Goal: Task Accomplishment & Management: Use online tool/utility

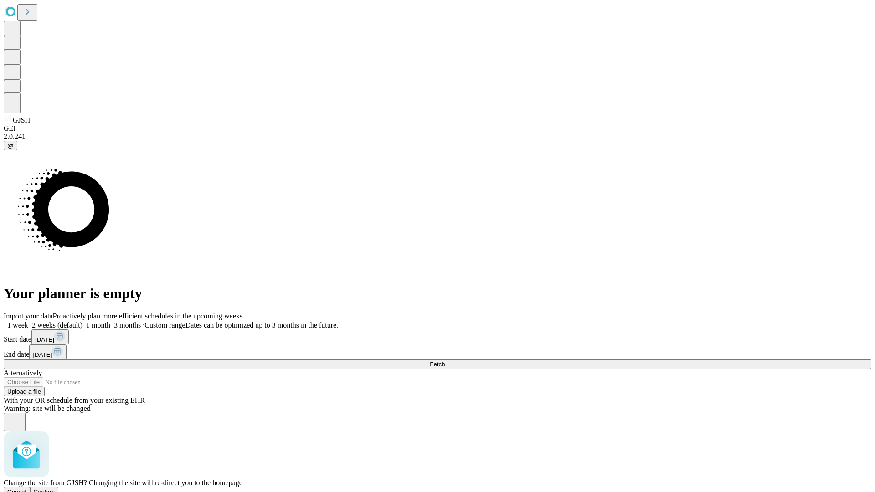
click at [55, 488] on span "Confirm" at bounding box center [44, 491] width 21 height 7
click at [110, 321] on label "1 month" at bounding box center [96, 325] width 28 height 8
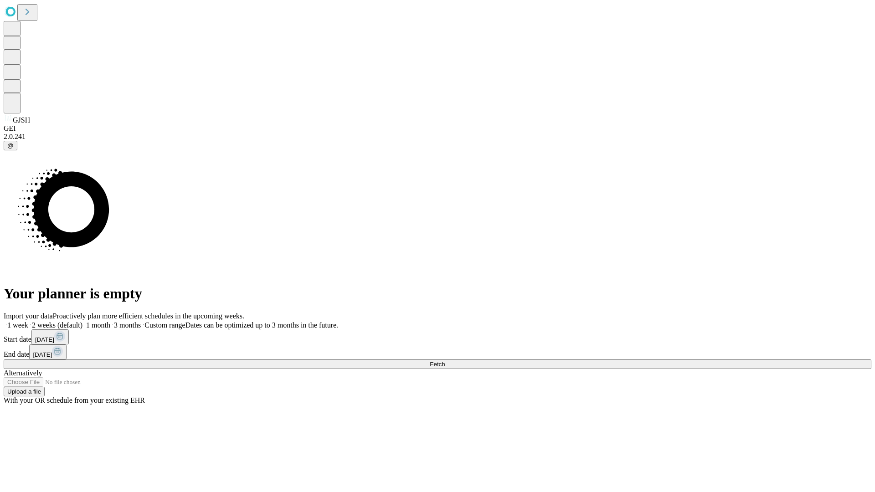
click at [445, 361] on span "Fetch" at bounding box center [437, 364] width 15 height 7
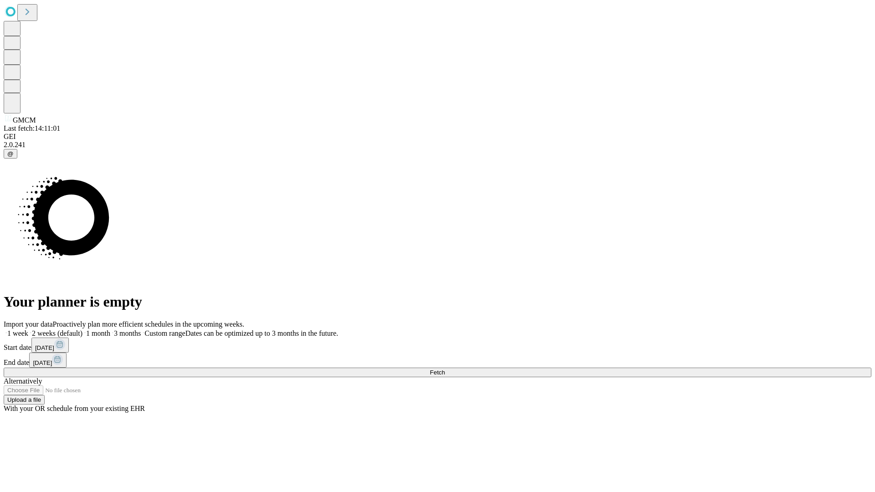
click at [110, 329] on label "1 month" at bounding box center [96, 333] width 28 height 8
click at [445, 369] on span "Fetch" at bounding box center [437, 372] width 15 height 7
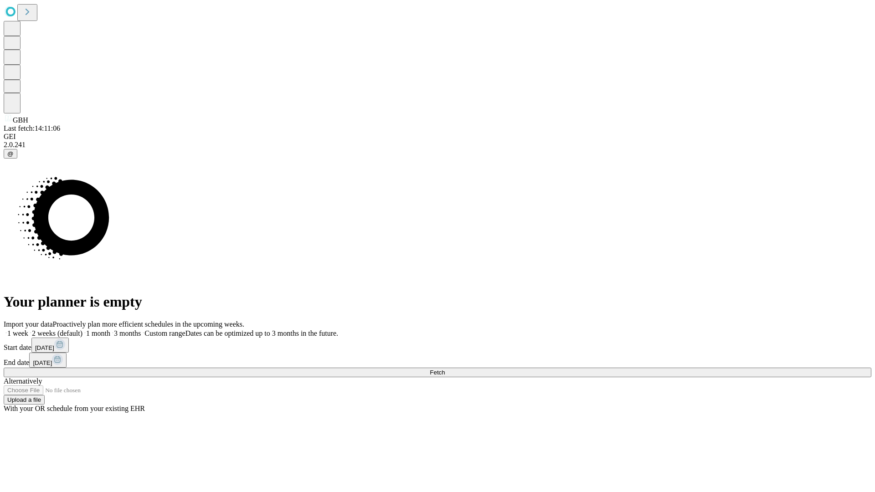
click at [110, 329] on label "1 month" at bounding box center [96, 333] width 28 height 8
click at [445, 369] on span "Fetch" at bounding box center [437, 372] width 15 height 7
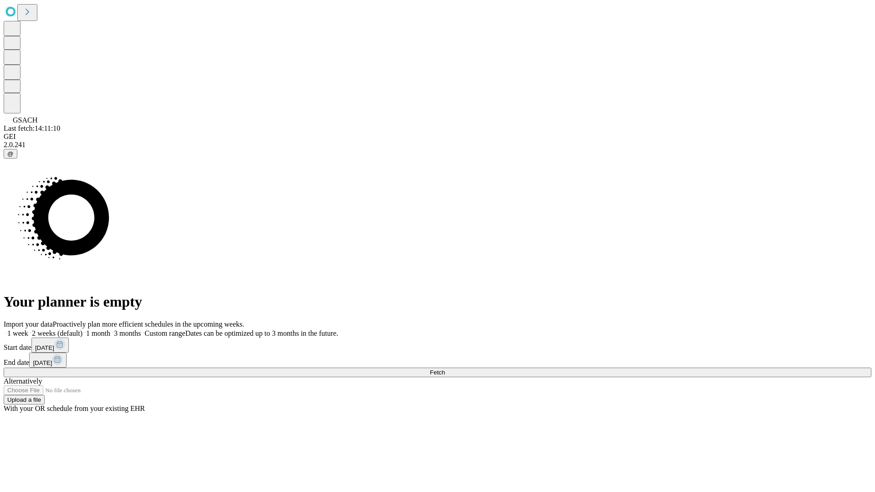
click at [445, 369] on span "Fetch" at bounding box center [437, 372] width 15 height 7
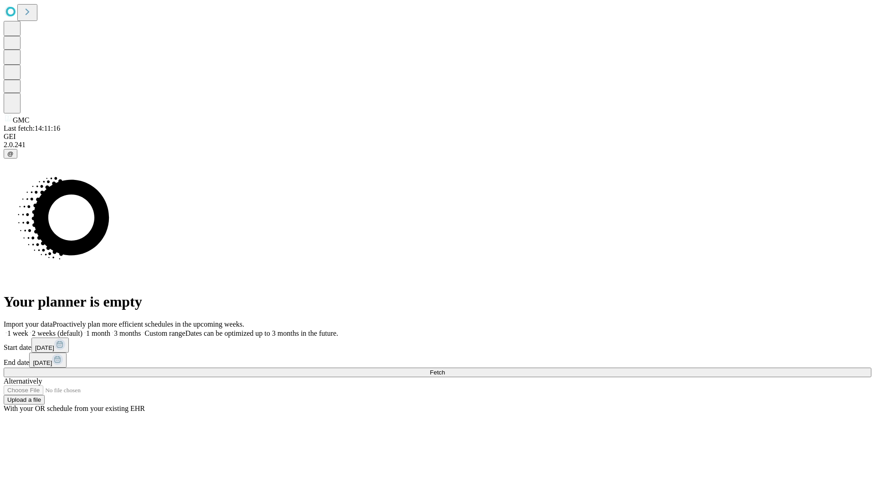
click at [110, 329] on label "1 month" at bounding box center [96, 333] width 28 height 8
click at [445, 369] on span "Fetch" at bounding box center [437, 372] width 15 height 7
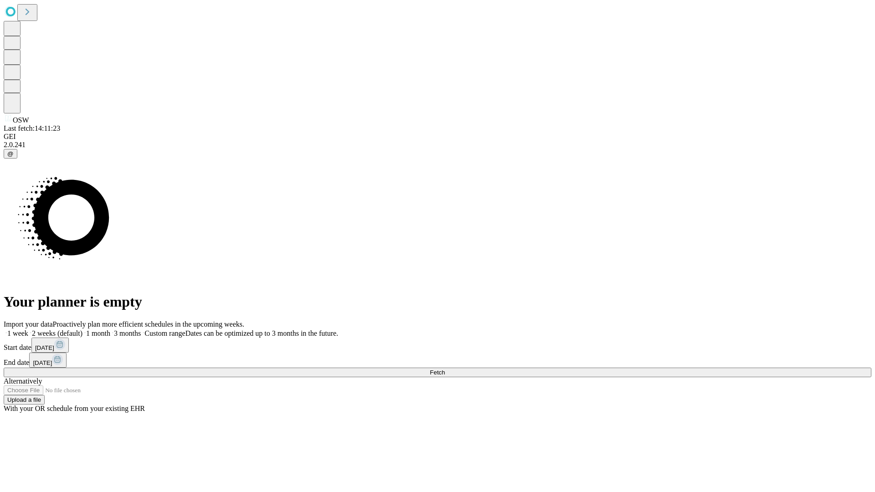
click at [110, 329] on label "1 month" at bounding box center [96, 333] width 28 height 8
click at [445, 369] on span "Fetch" at bounding box center [437, 372] width 15 height 7
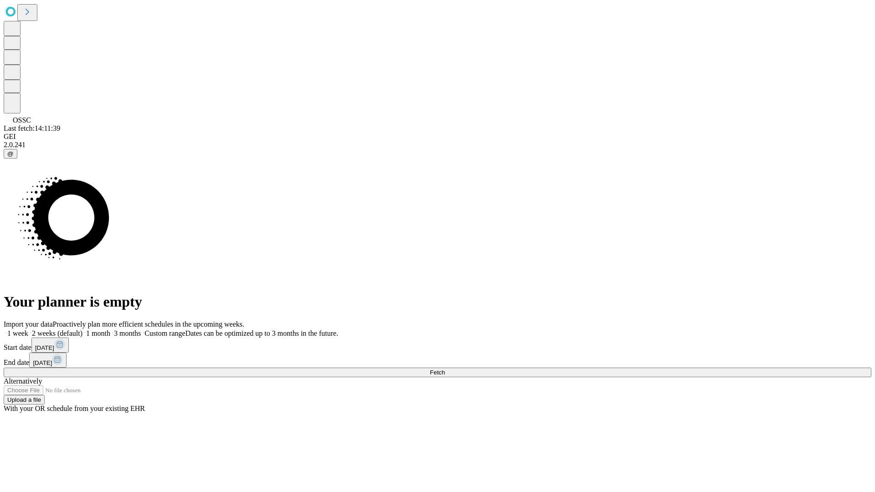
click at [110, 329] on label "1 month" at bounding box center [96, 333] width 28 height 8
click at [445, 369] on span "Fetch" at bounding box center [437, 372] width 15 height 7
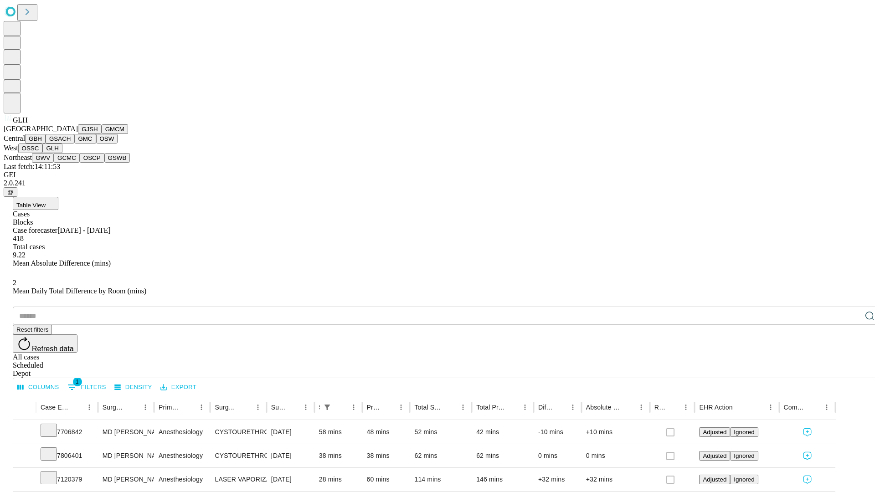
click at [54, 163] on button "GWV" at bounding box center [43, 158] width 22 height 10
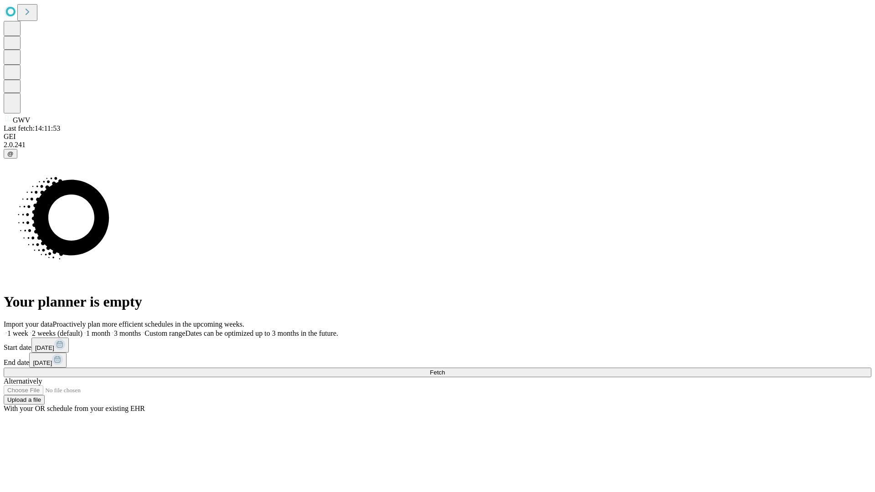
click at [110, 329] on label "1 month" at bounding box center [96, 333] width 28 height 8
click at [445, 369] on span "Fetch" at bounding box center [437, 372] width 15 height 7
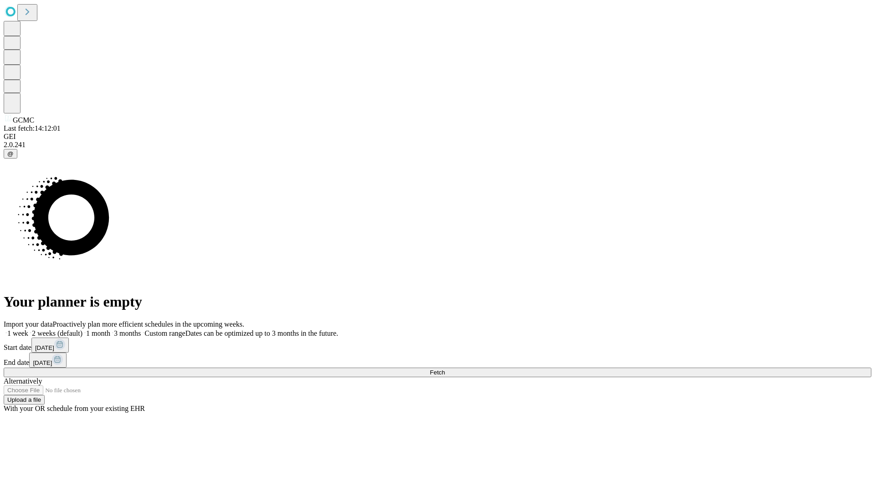
click at [445, 369] on span "Fetch" at bounding box center [437, 372] width 15 height 7
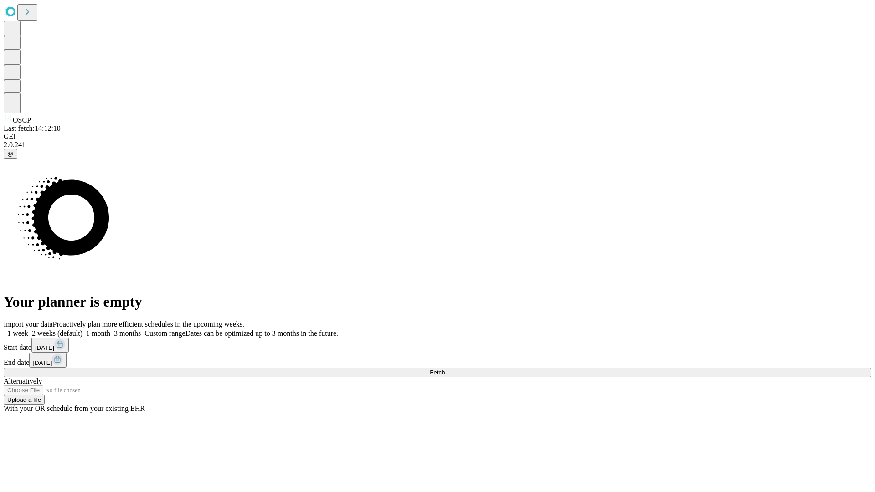
click at [445, 369] on span "Fetch" at bounding box center [437, 372] width 15 height 7
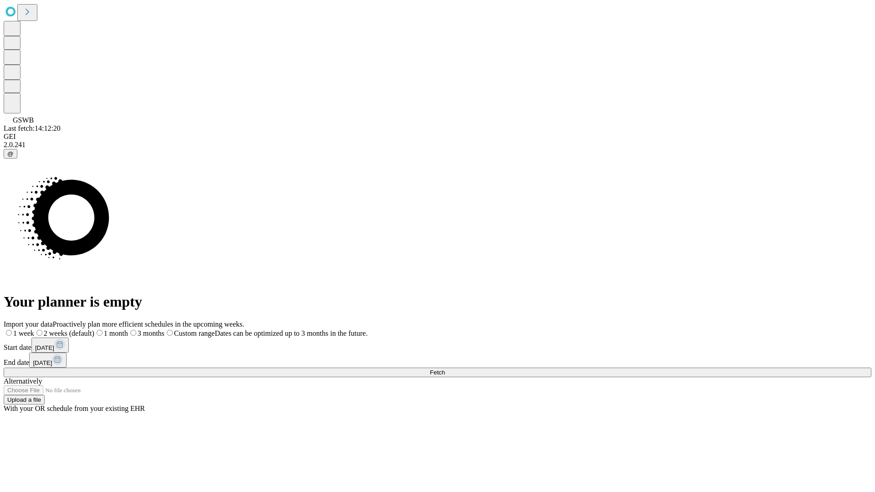
click at [128, 329] on label "1 month" at bounding box center [111, 333] width 34 height 8
click at [445, 369] on span "Fetch" at bounding box center [437, 372] width 15 height 7
